Goal: Share content

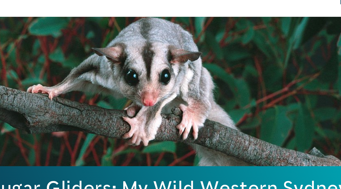
scroll to position [11, 0]
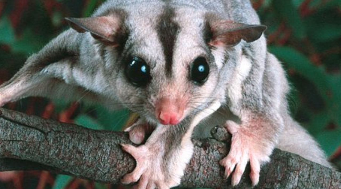
click at [172, 68] on div "Sugar Gliders: My Wild Western Sydney Neighbours" at bounding box center [170, 86] width 276 height 133
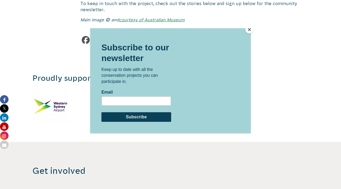
scroll to position [833, 0]
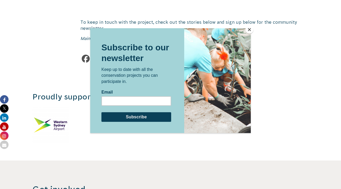
click at [249, 30] on button "Close" at bounding box center [249, 30] width 8 height 8
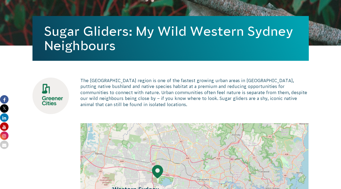
scroll to position [116, 0]
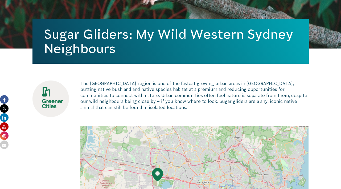
drag, startPoint x: 44, startPoint y: 30, endPoint x: 131, endPoint y: 46, distance: 87.9
click at [131, 46] on h1 "Sugar Gliders: My Wild Western Sydney Neighbours" at bounding box center [170, 41] width 253 height 29
copy h1 "Sugar Gliders: My Wild Western Sydney Neighbours"
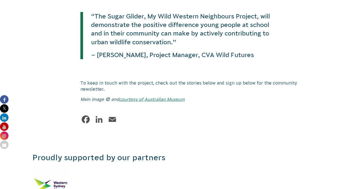
click at [172, 114] on div "Facebook LinkedIn Email" at bounding box center [194, 120] width 228 height 13
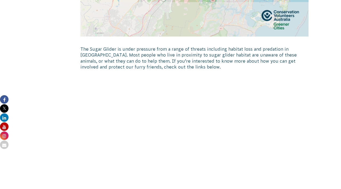
scroll to position [0, 0]
